Goal: Navigation & Orientation: Find specific page/section

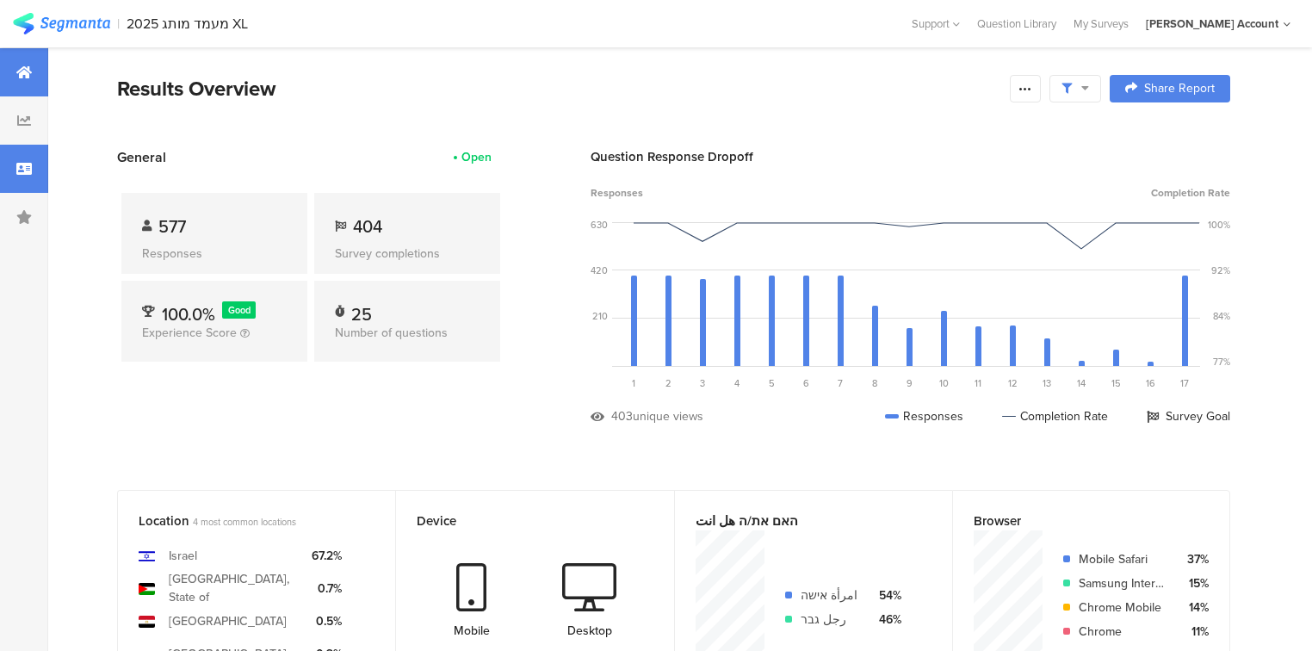
click at [22, 176] on div at bounding box center [24, 169] width 48 height 48
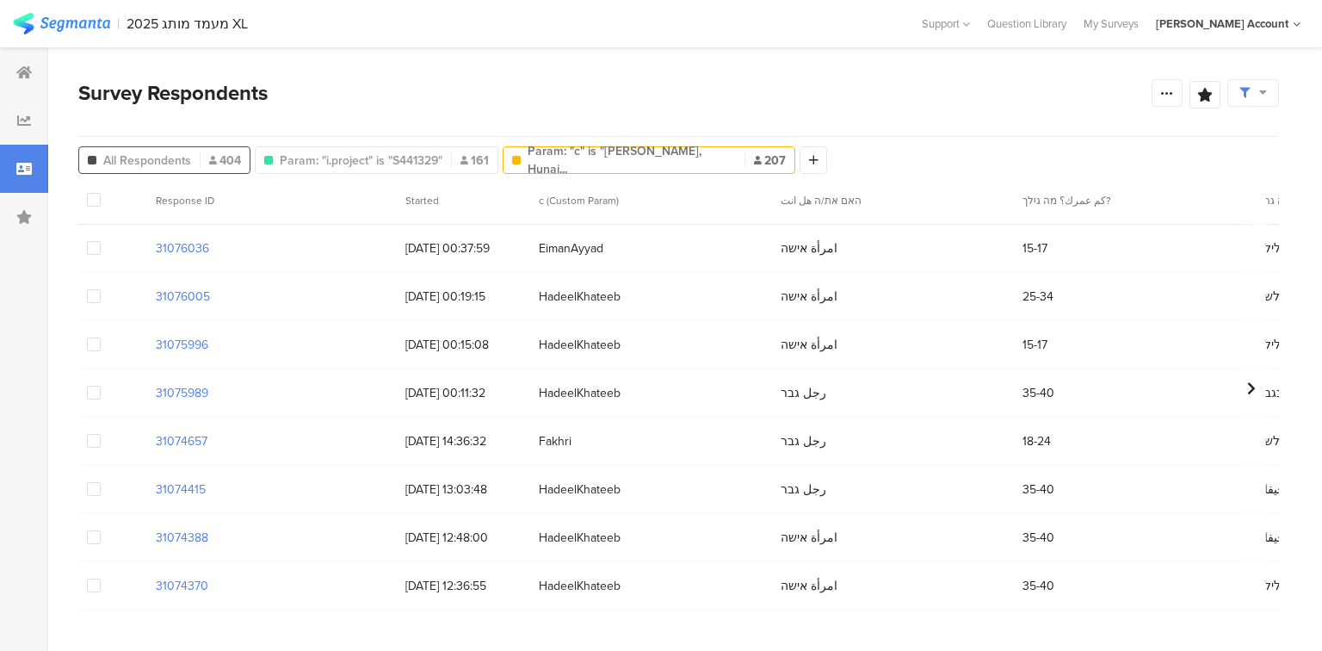
click at [176, 155] on span "All Respondents" at bounding box center [147, 161] width 88 height 18
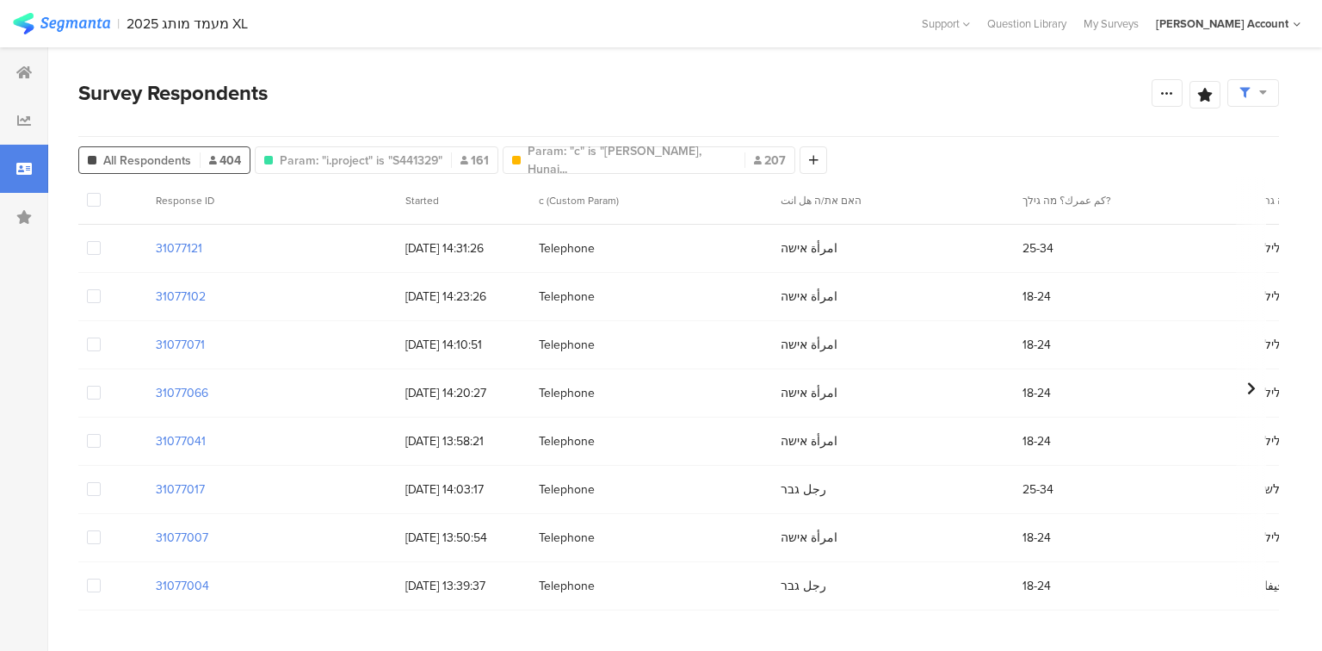
click at [179, 162] on span "All Respondents" at bounding box center [147, 161] width 88 height 18
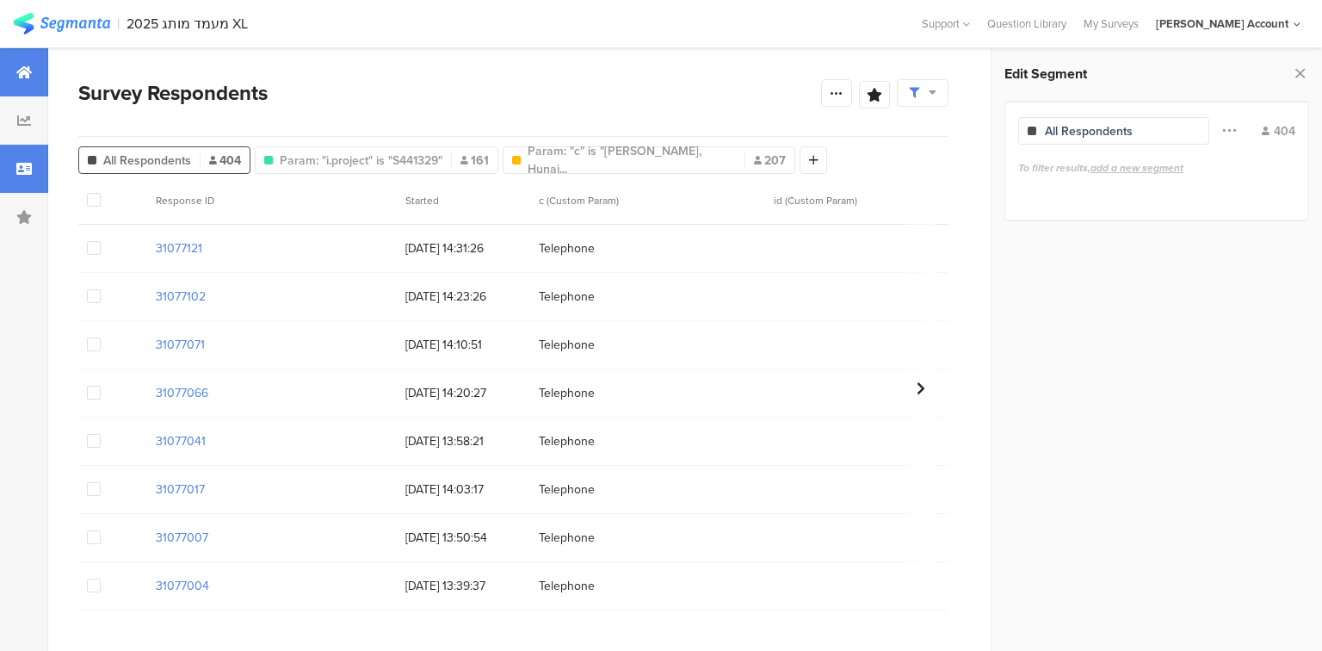
click at [25, 69] on icon at bounding box center [23, 72] width 15 height 14
